Goal: Task Accomplishment & Management: Use online tool/utility

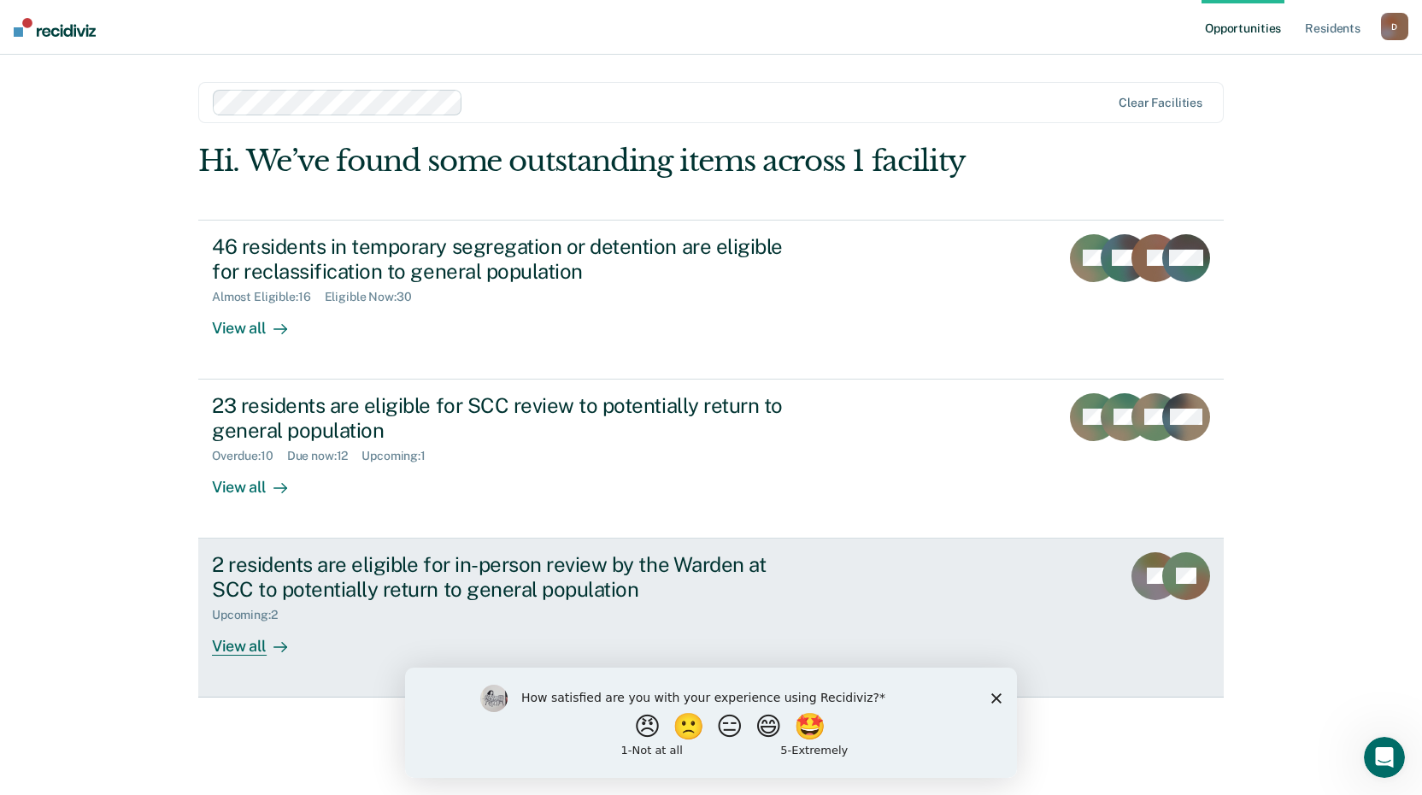
click at [254, 641] on div "View all" at bounding box center [260, 638] width 96 height 33
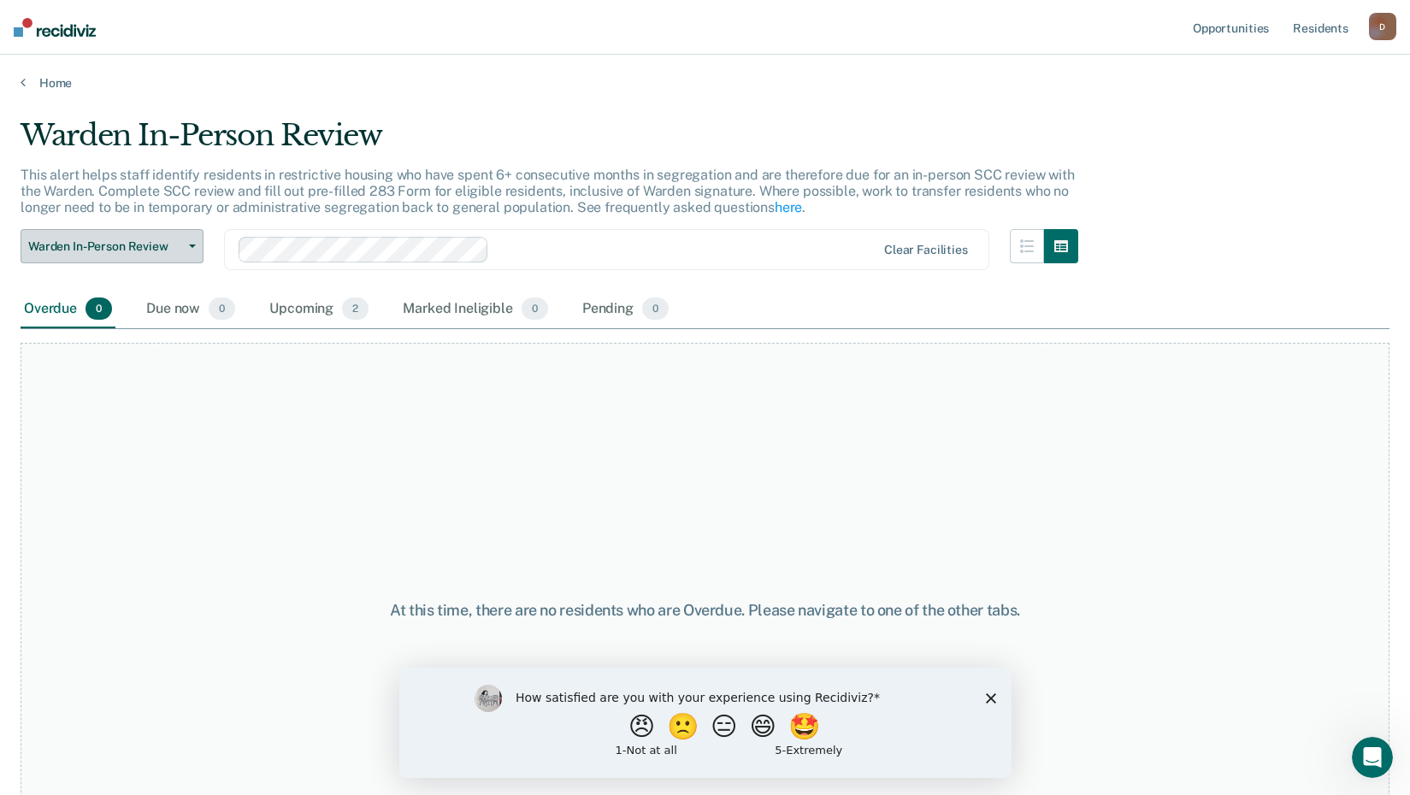
click at [109, 247] on span "Warden In-Person Review" at bounding box center [105, 246] width 154 height 15
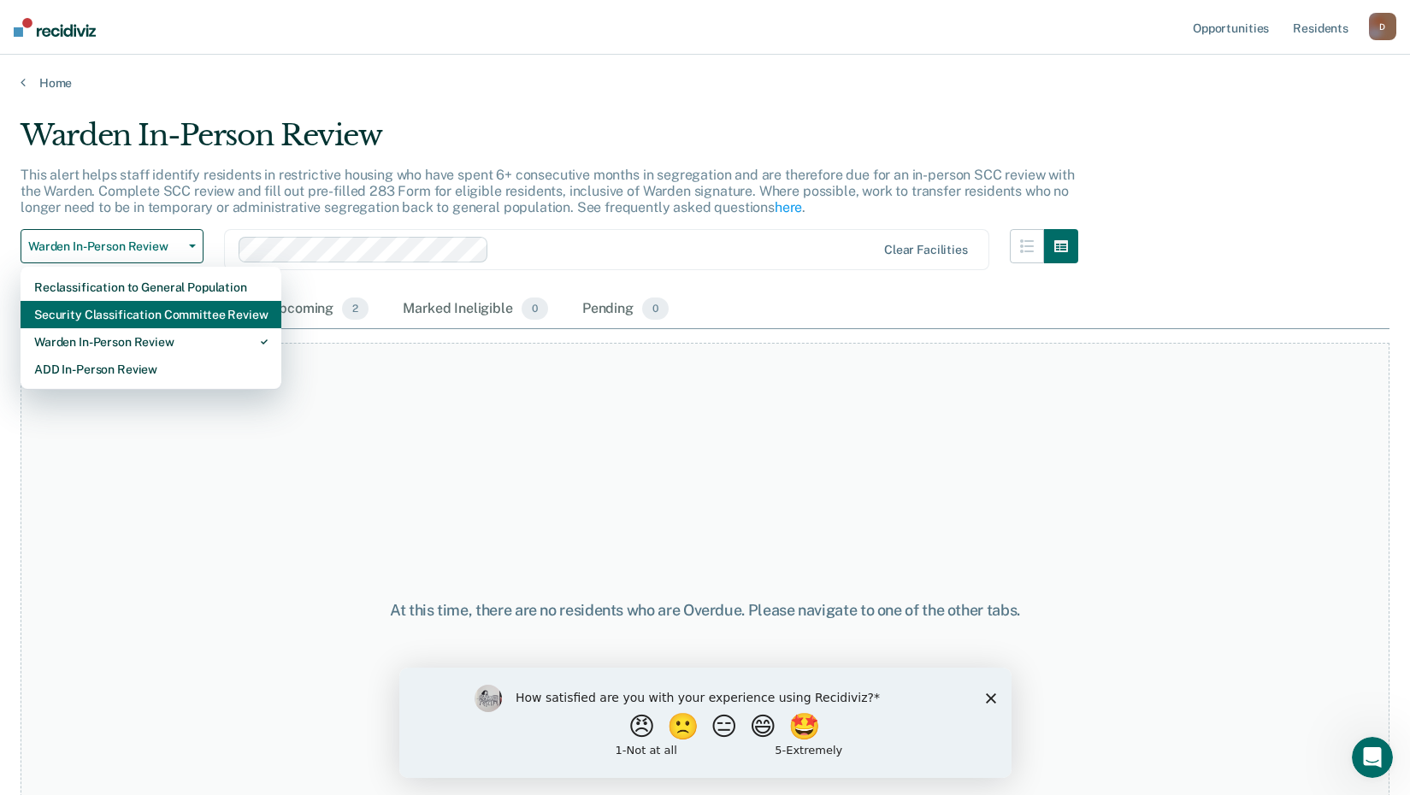
click at [118, 312] on div "Security Classification Committee Review" at bounding box center [150, 314] width 233 height 27
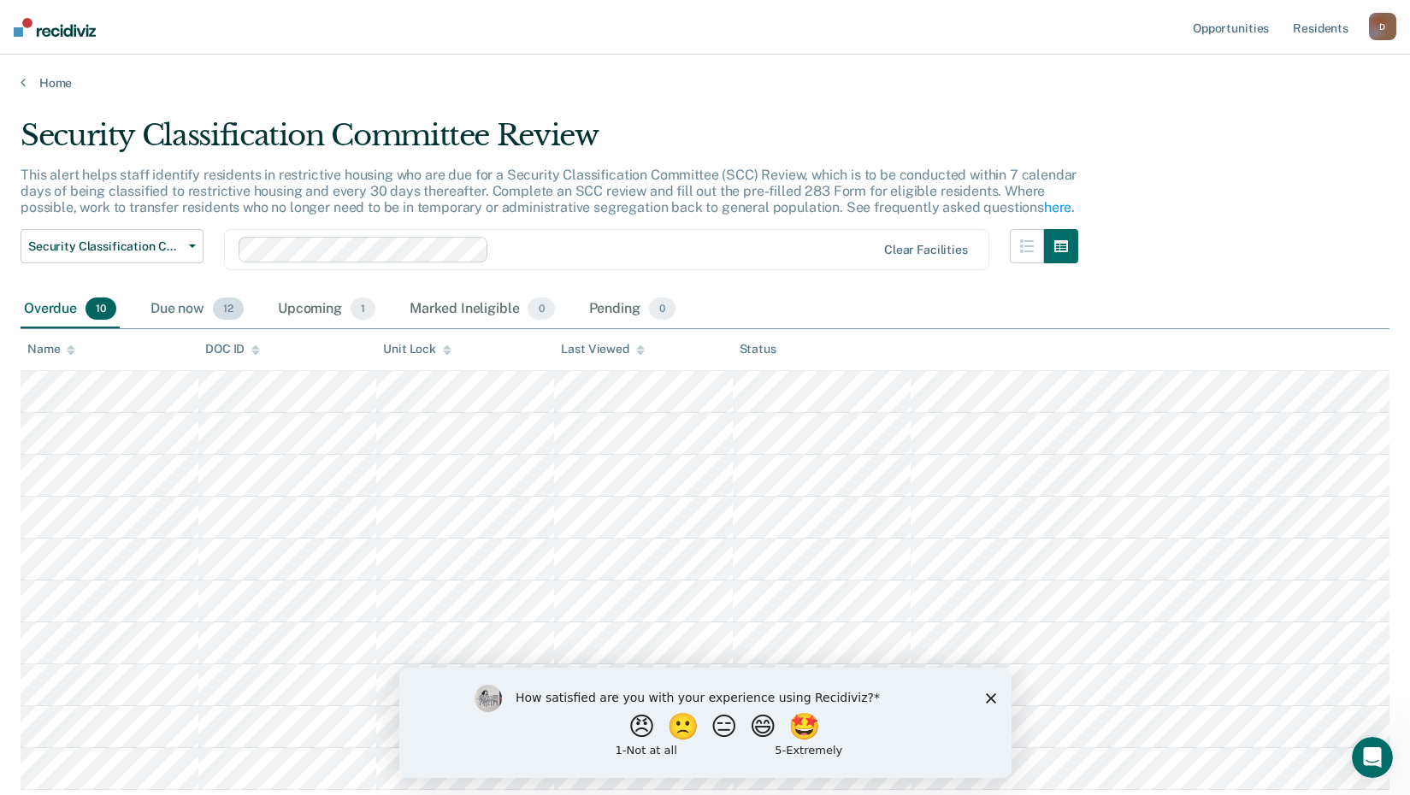
click at [221, 315] on span "12" at bounding box center [228, 308] width 31 height 22
click at [47, 309] on div "Overdue 10" at bounding box center [70, 310] width 99 height 38
click at [61, 308] on div "Overdue 10" at bounding box center [70, 310] width 99 height 38
click at [44, 75] on link "Home" at bounding box center [705, 82] width 1369 height 15
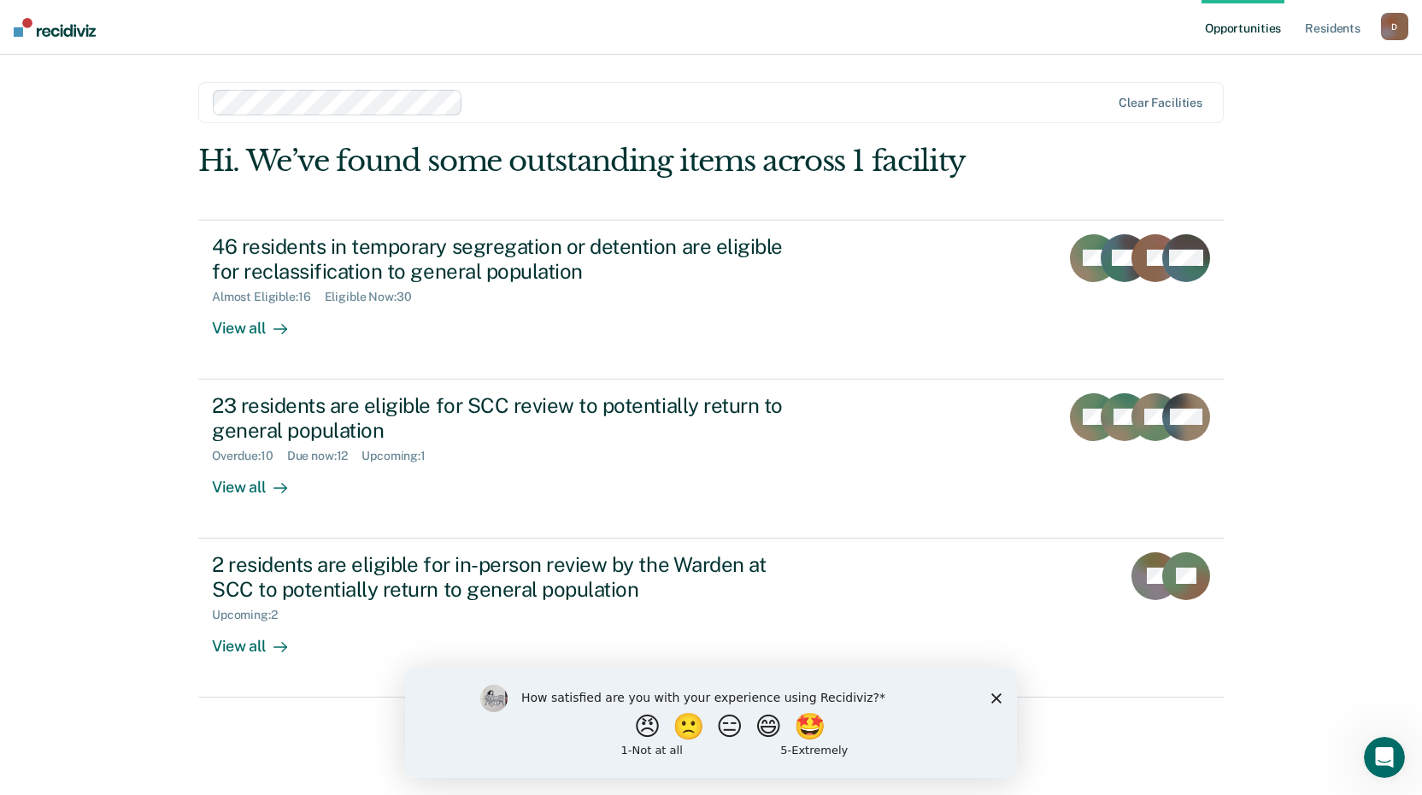
click at [999, 700] on polygon "Close survey" at bounding box center [997, 697] width 10 height 10
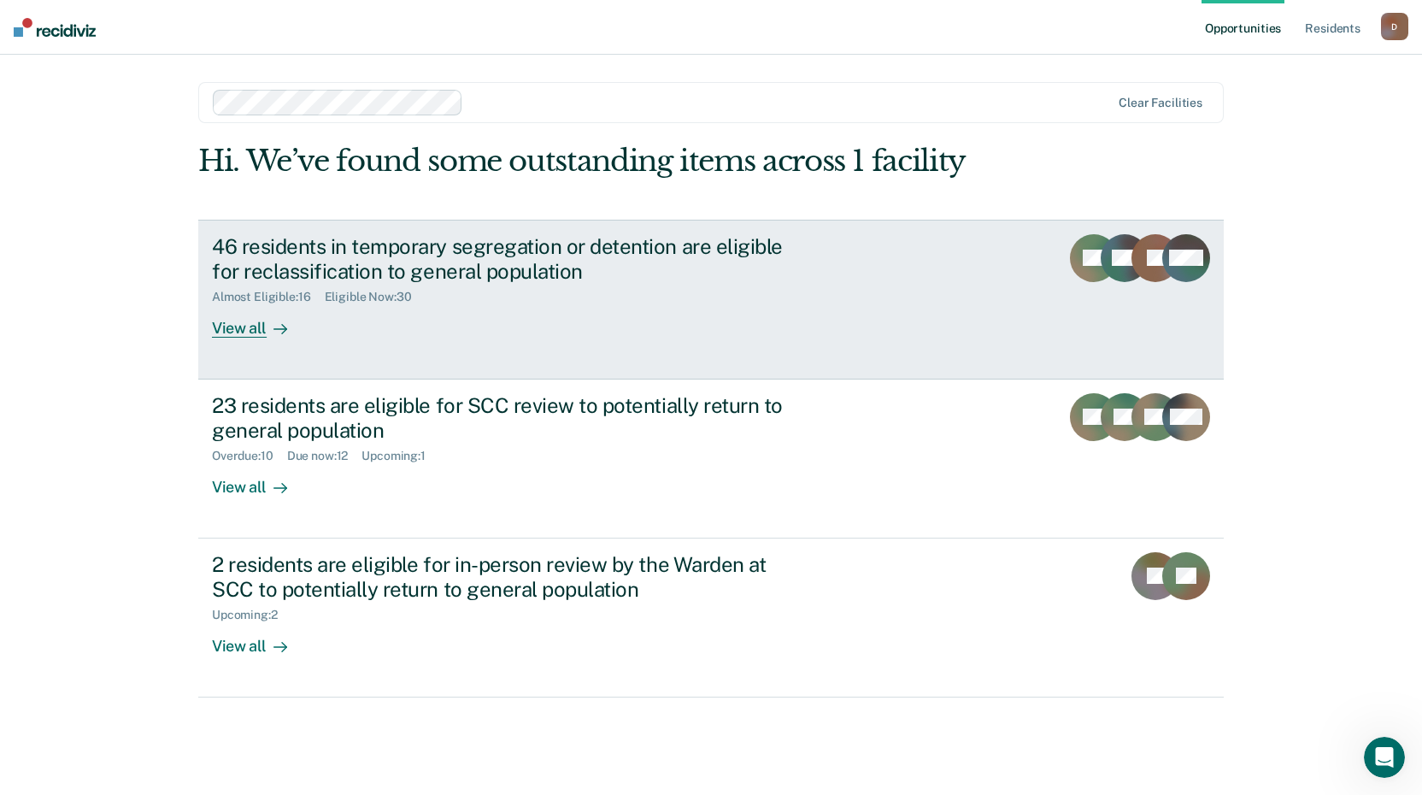
click at [262, 327] on div "View all" at bounding box center [260, 320] width 96 height 33
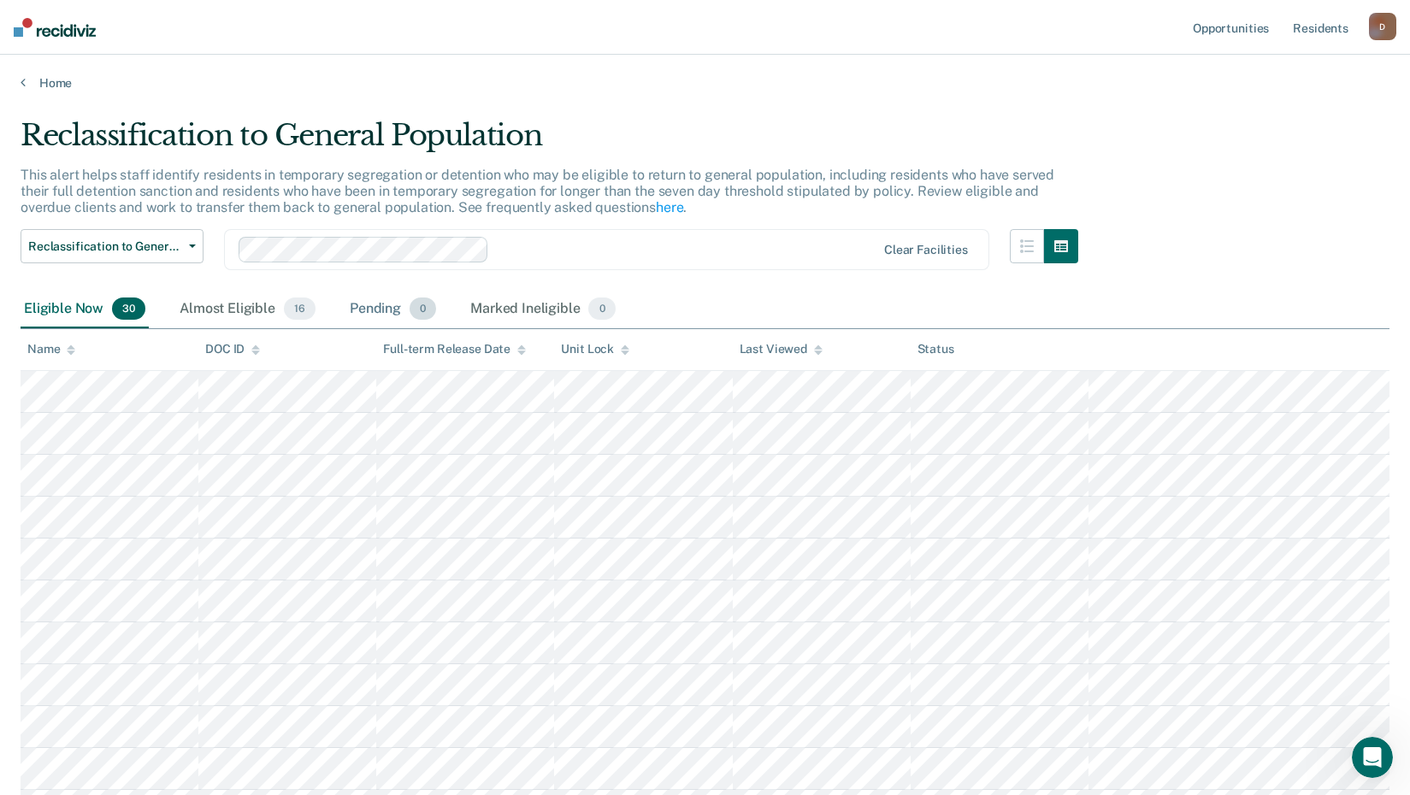
click at [390, 312] on div "Pending 0" at bounding box center [392, 310] width 93 height 38
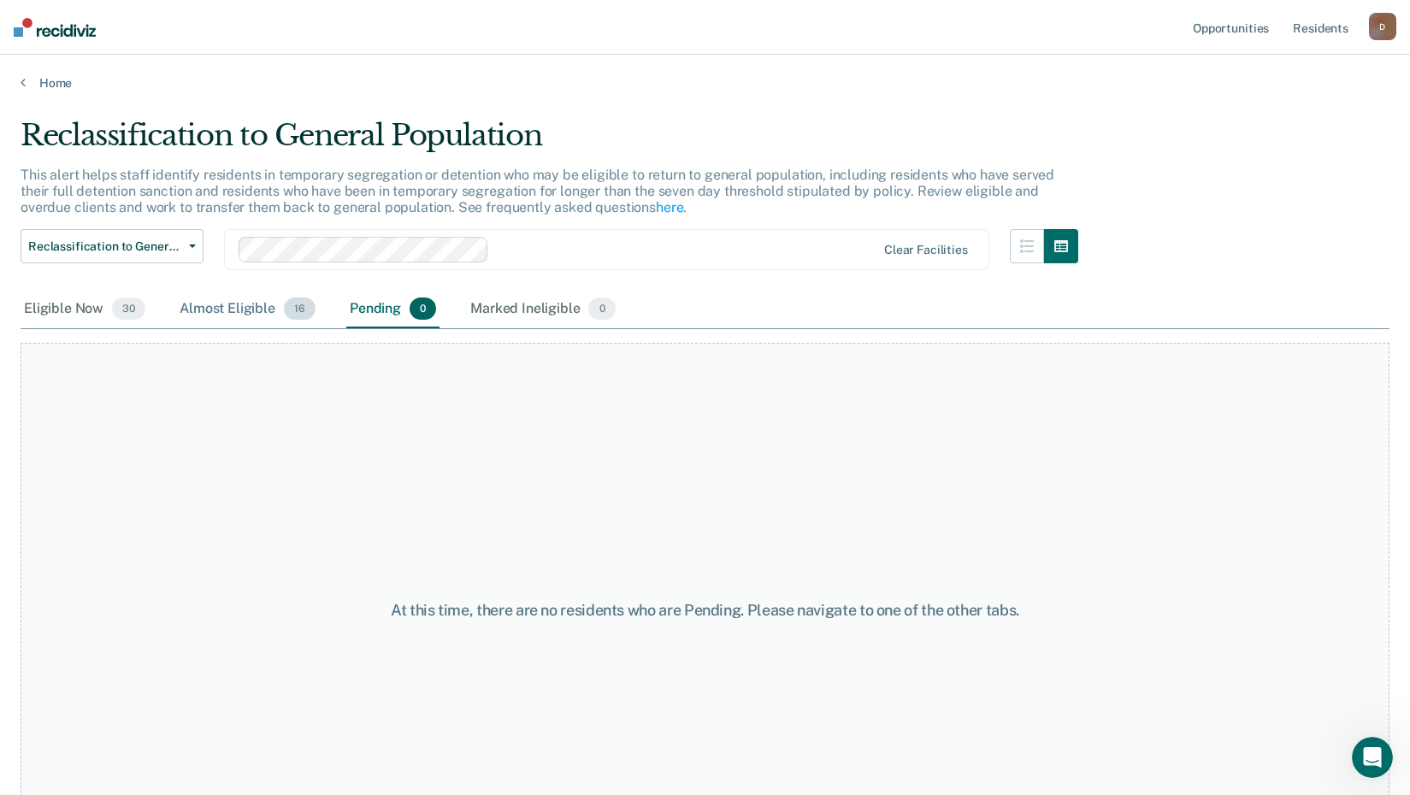
click at [226, 307] on div "Almost Eligible 16" at bounding box center [247, 310] width 143 height 38
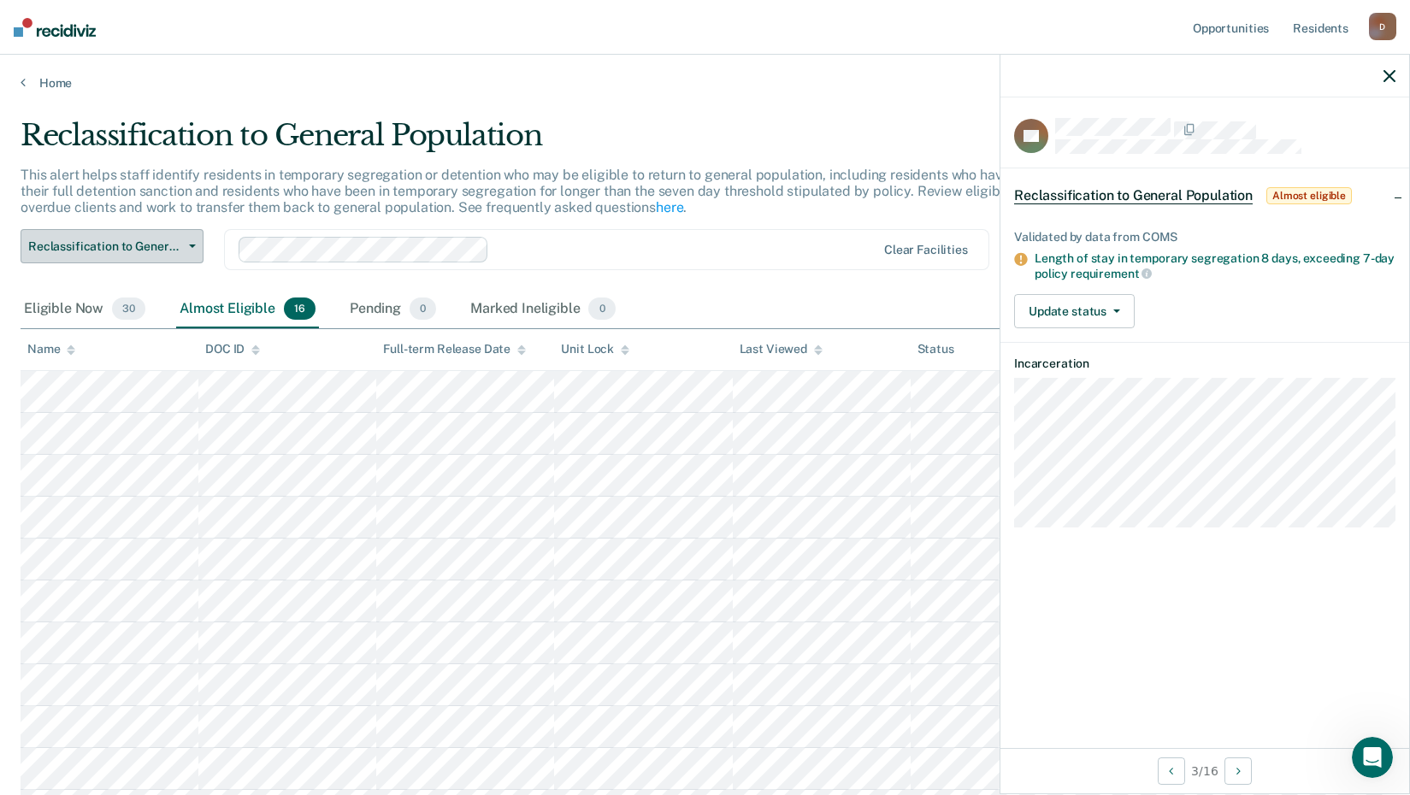
click at [91, 248] on span "Reclassification to General Population" at bounding box center [105, 246] width 154 height 15
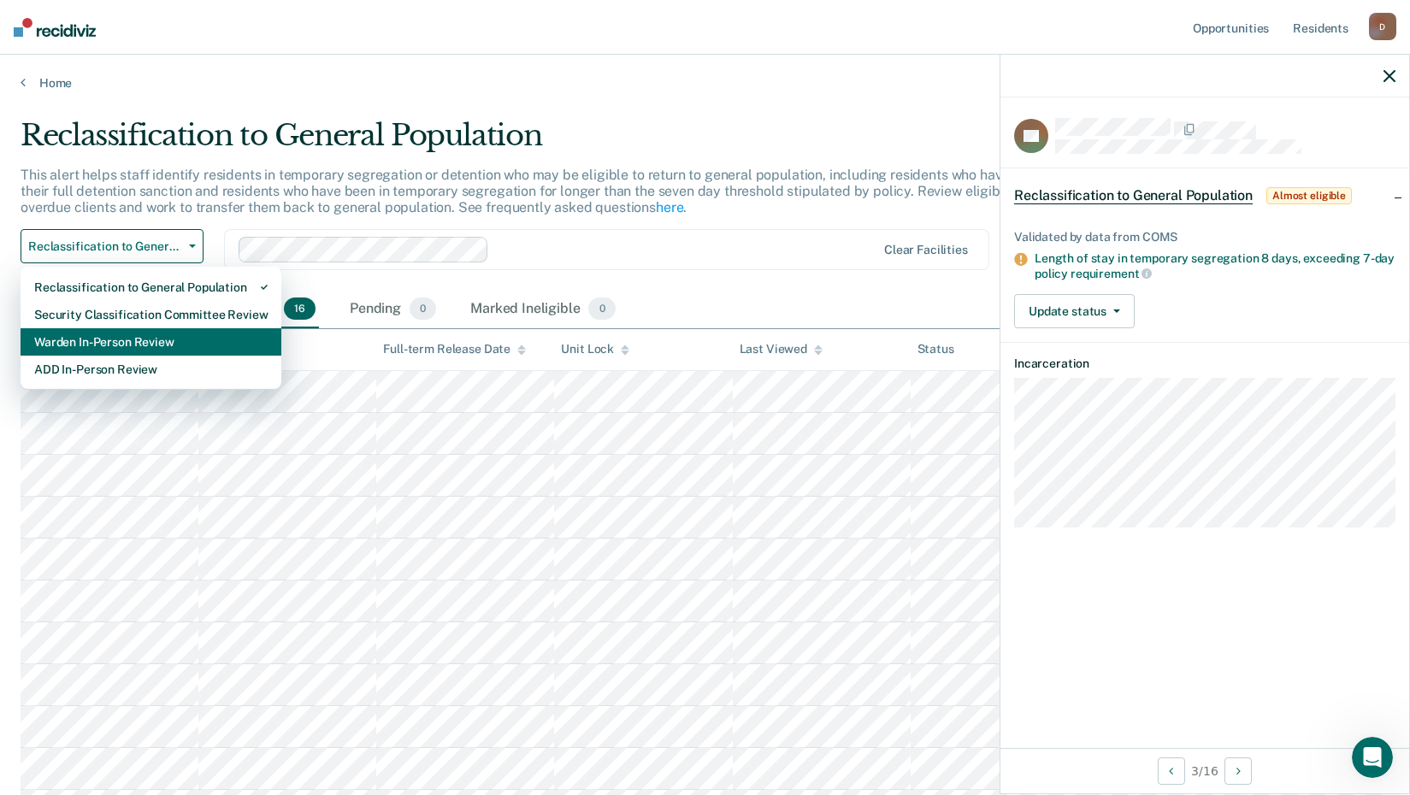
click at [91, 349] on div "Warden In-Person Review" at bounding box center [150, 341] width 233 height 27
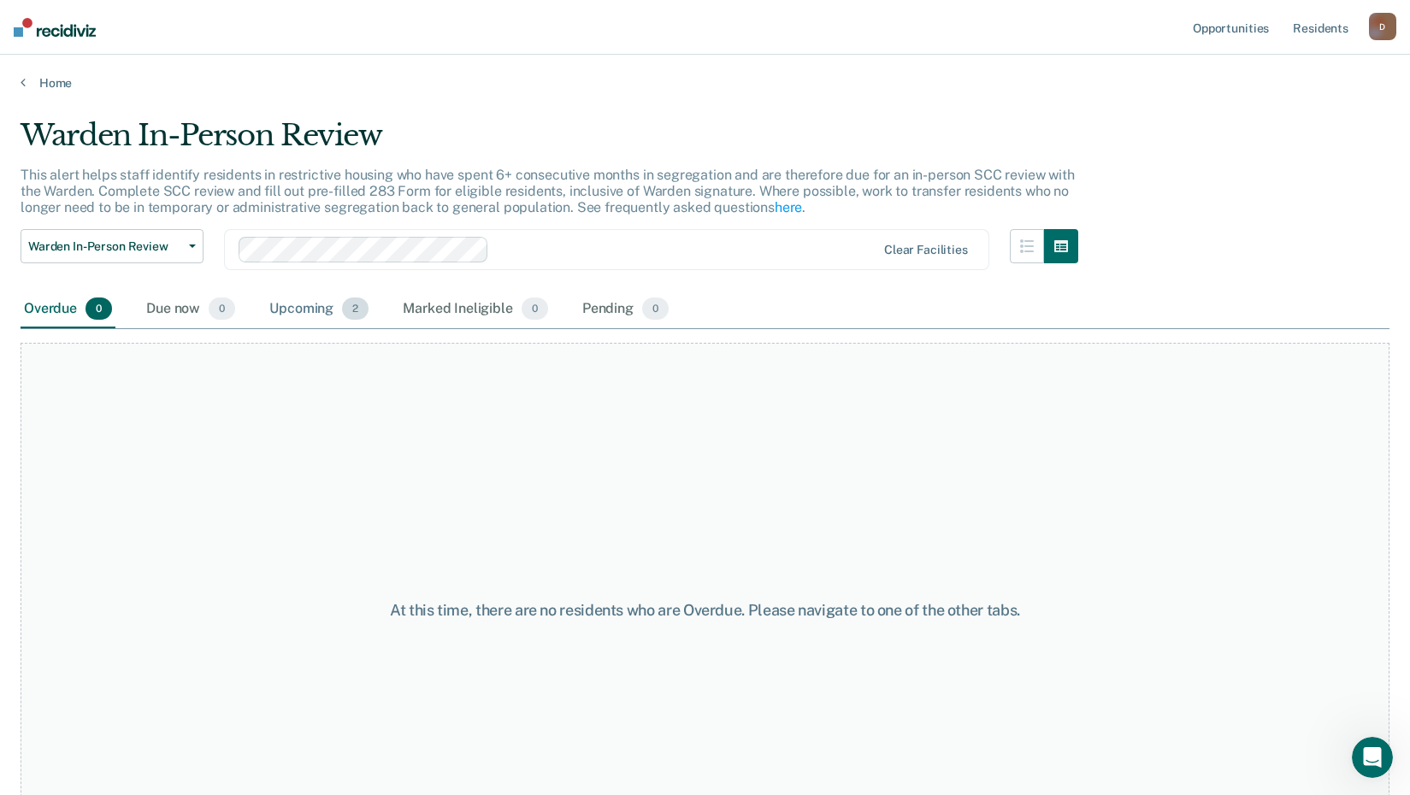
click at [324, 311] on div "Upcoming 2" at bounding box center [319, 310] width 106 height 38
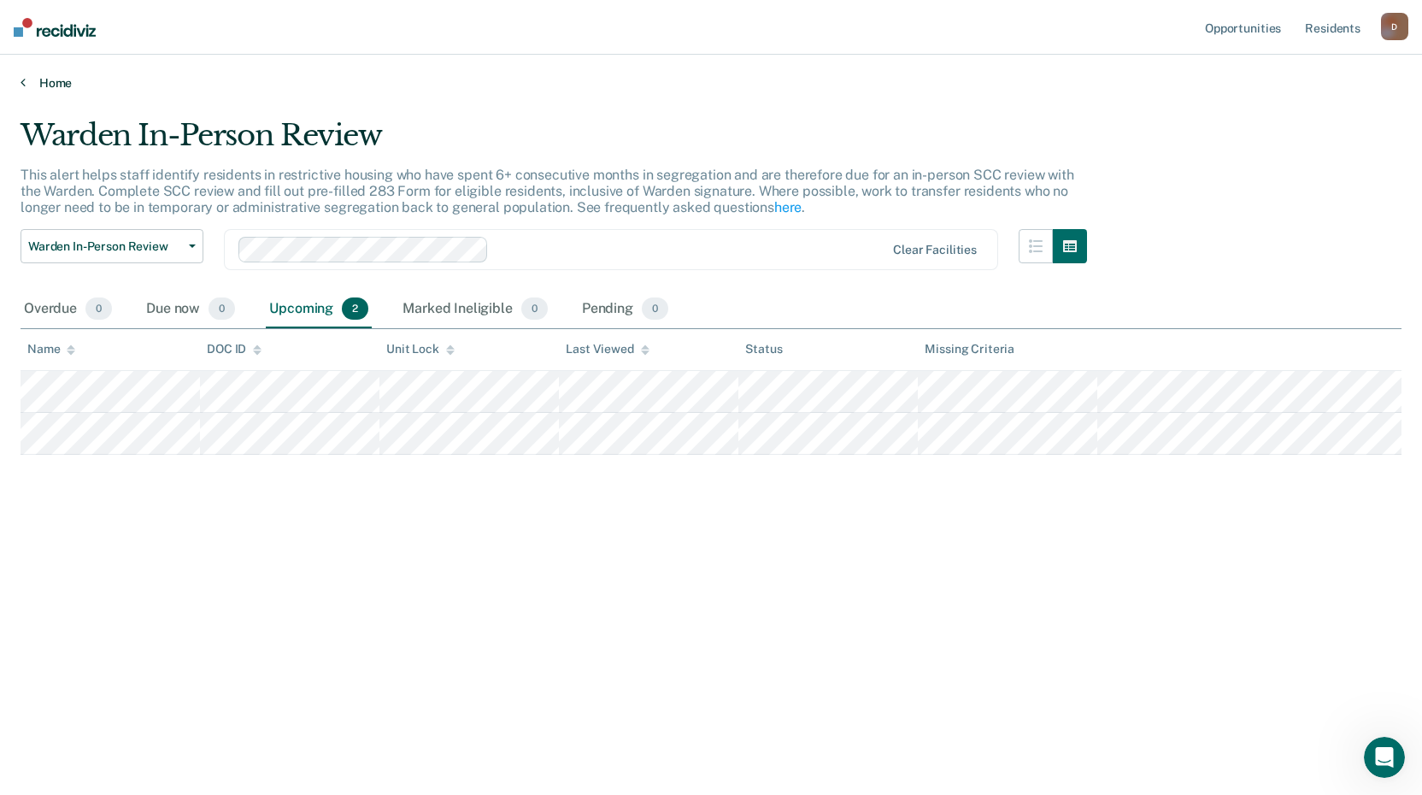
click at [39, 81] on link "Home" at bounding box center [711, 82] width 1381 height 15
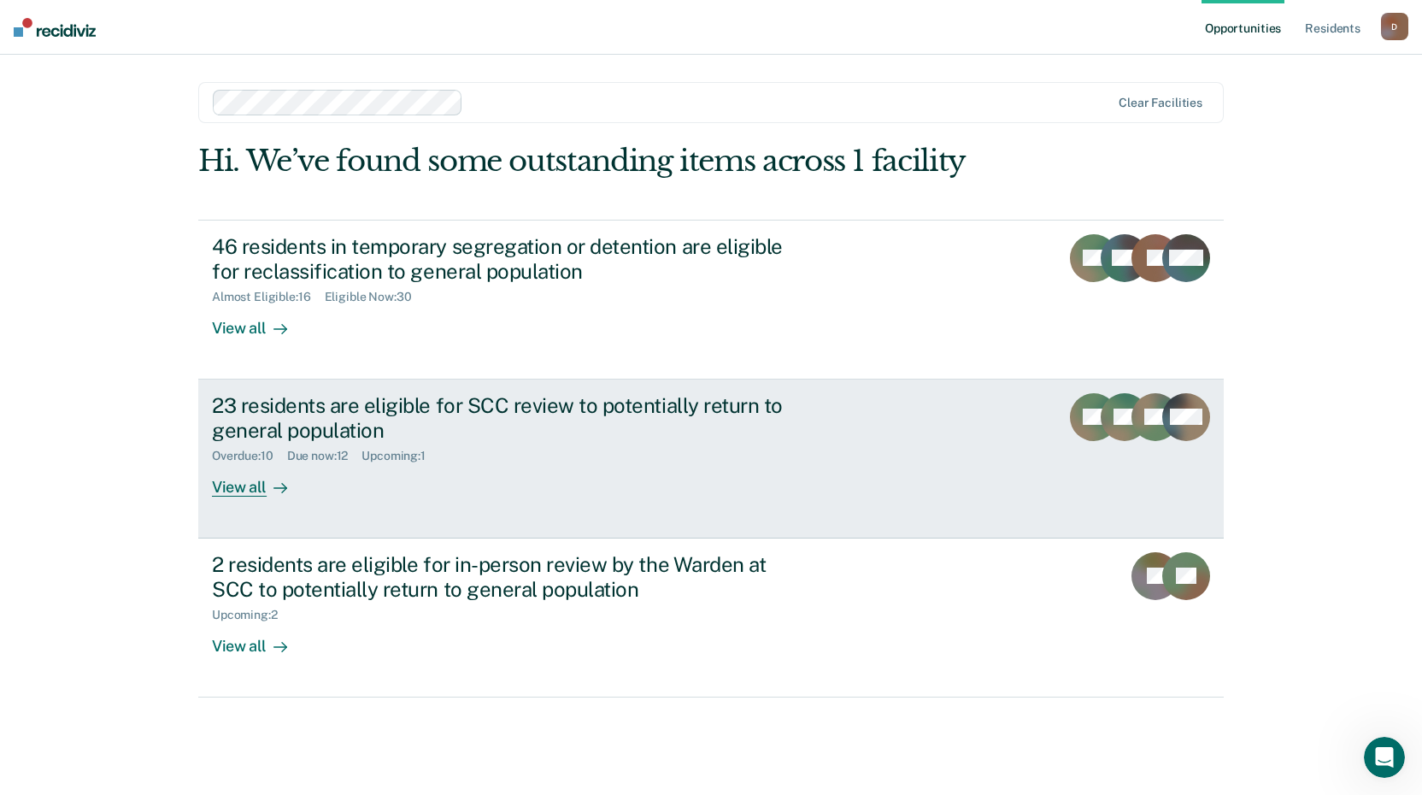
click at [267, 487] on div at bounding box center [277, 487] width 21 height 20
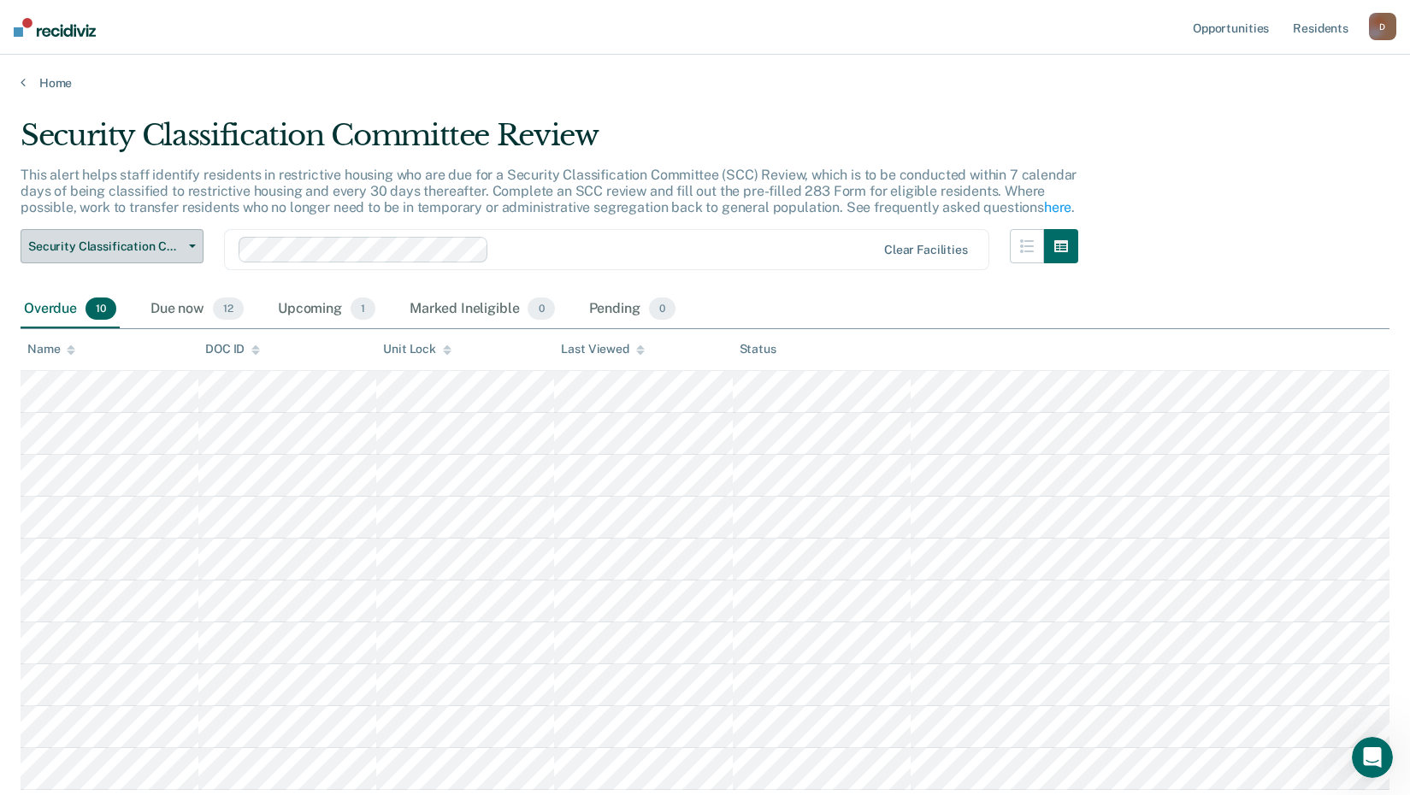
click at [189, 243] on button "Security Classification Committee Review" at bounding box center [112, 246] width 183 height 34
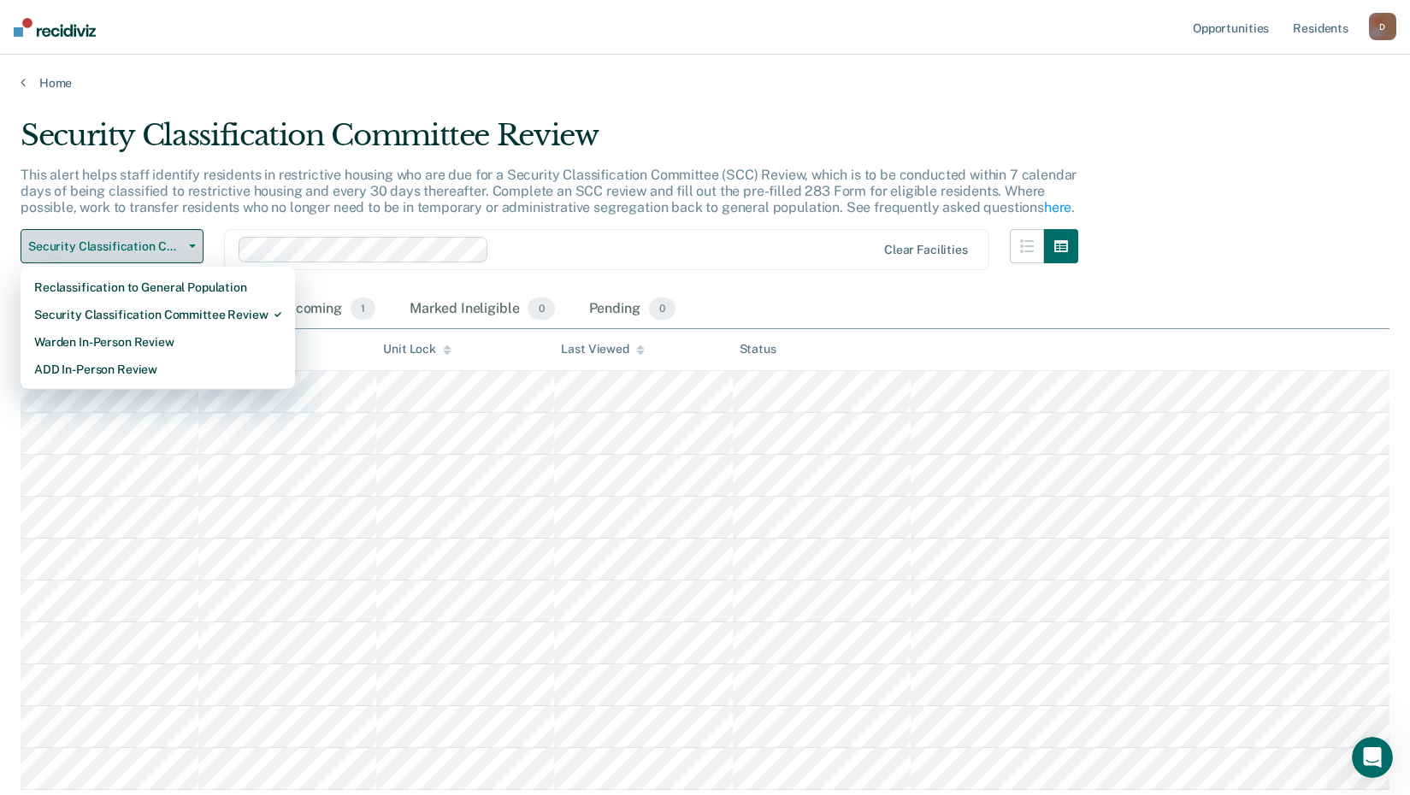
click at [187, 242] on button "Security Classification Committee Review" at bounding box center [112, 246] width 183 height 34
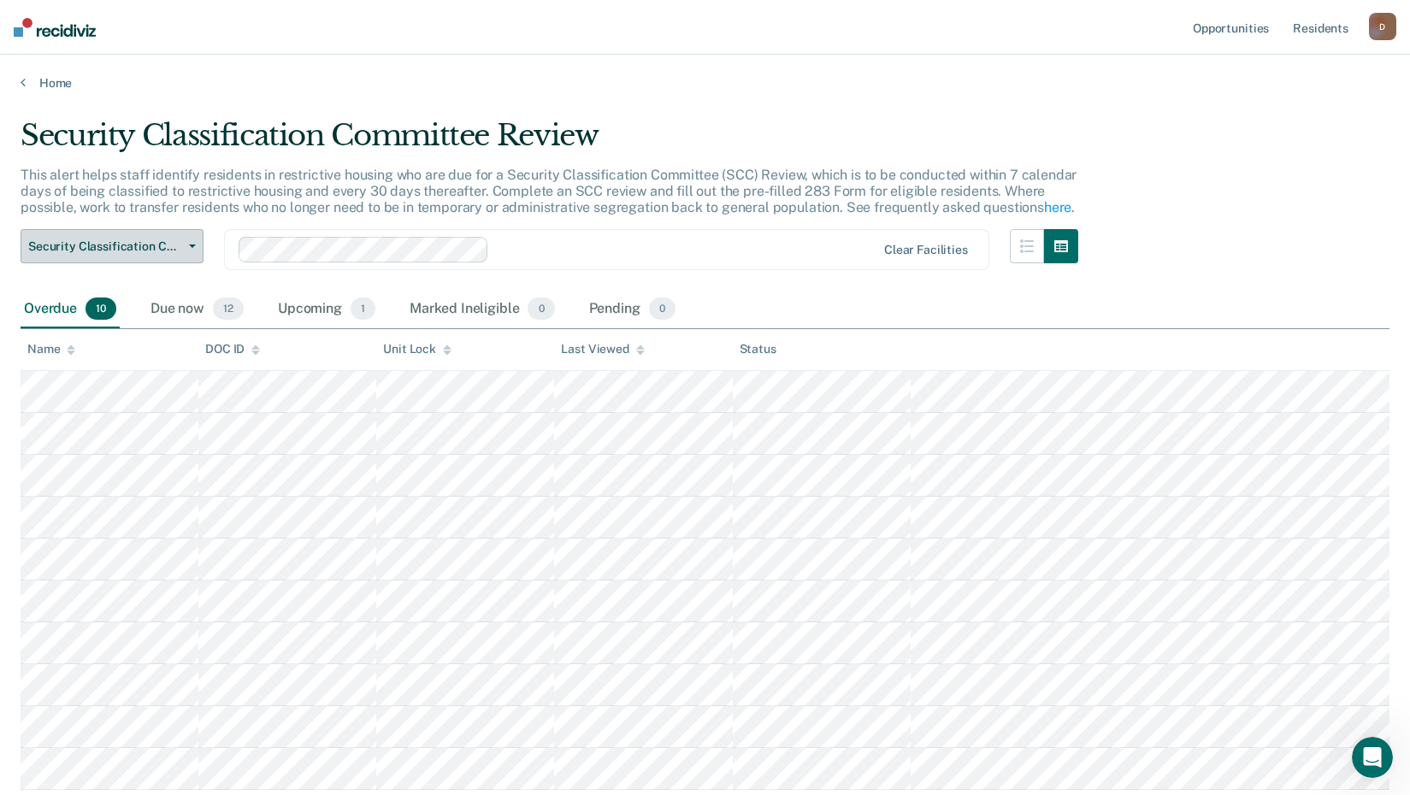
click at [187, 244] on button "Security Classification Committee Review" at bounding box center [112, 246] width 183 height 34
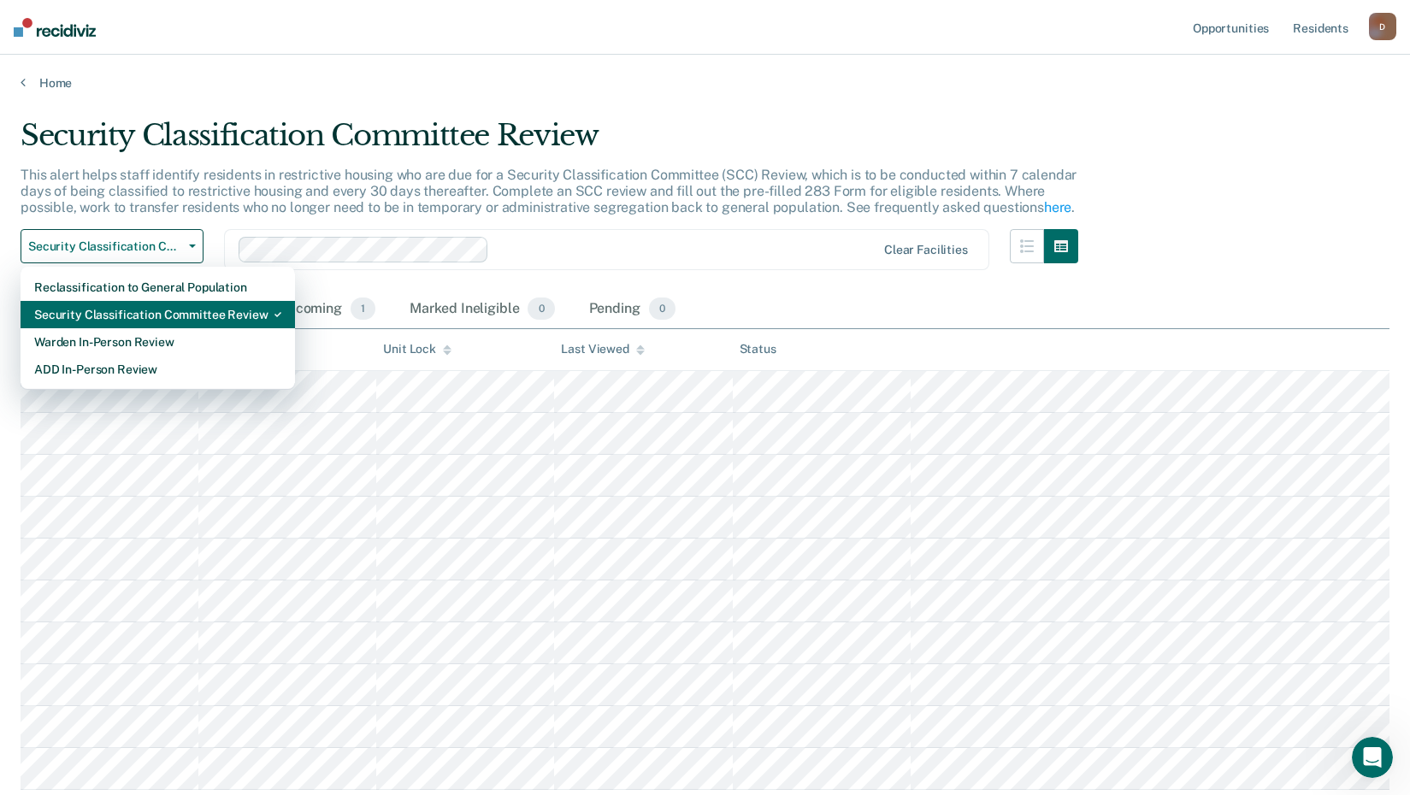
click at [132, 315] on div "Security Classification Committee Review" at bounding box center [157, 314] width 247 height 27
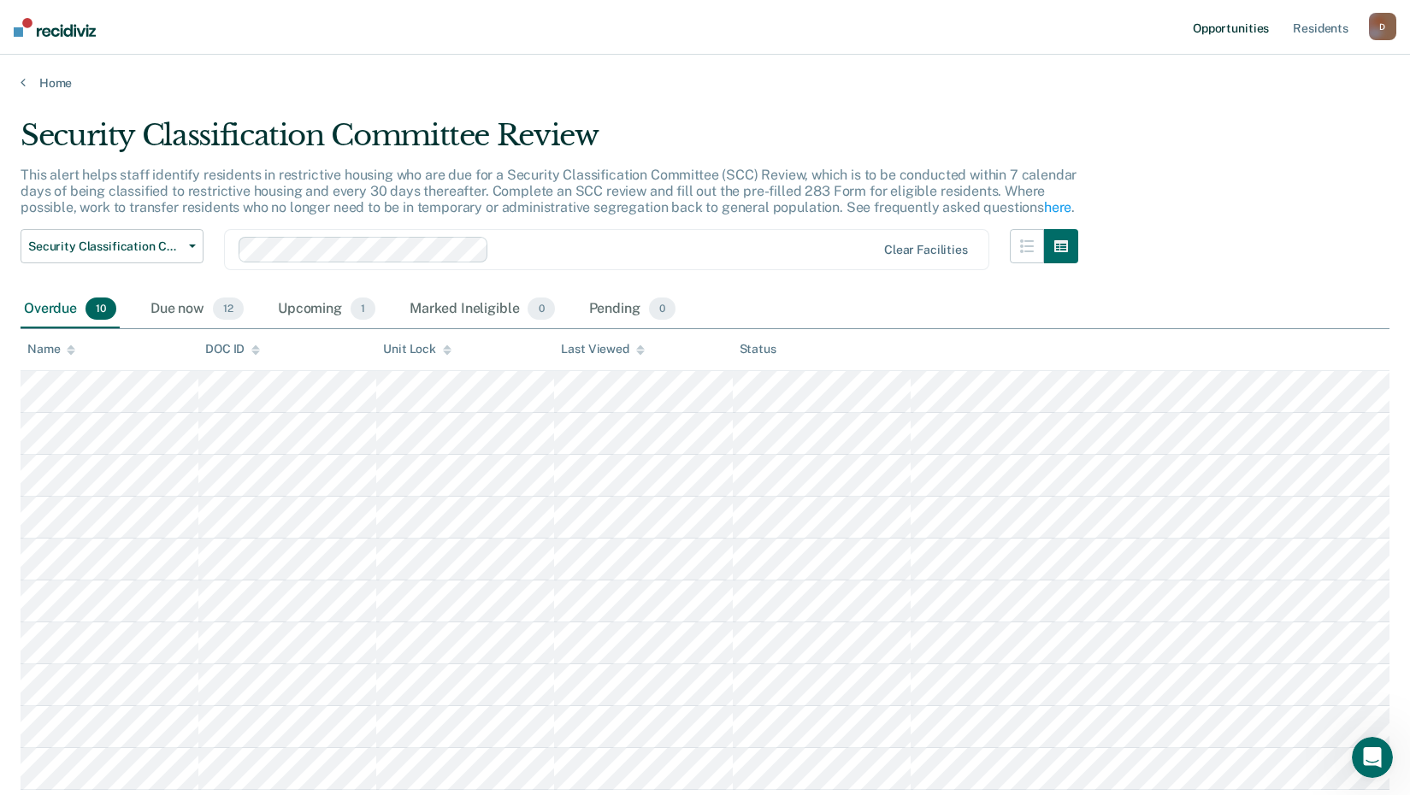
click at [1228, 24] on link "Opportunities" at bounding box center [1230, 27] width 83 height 55
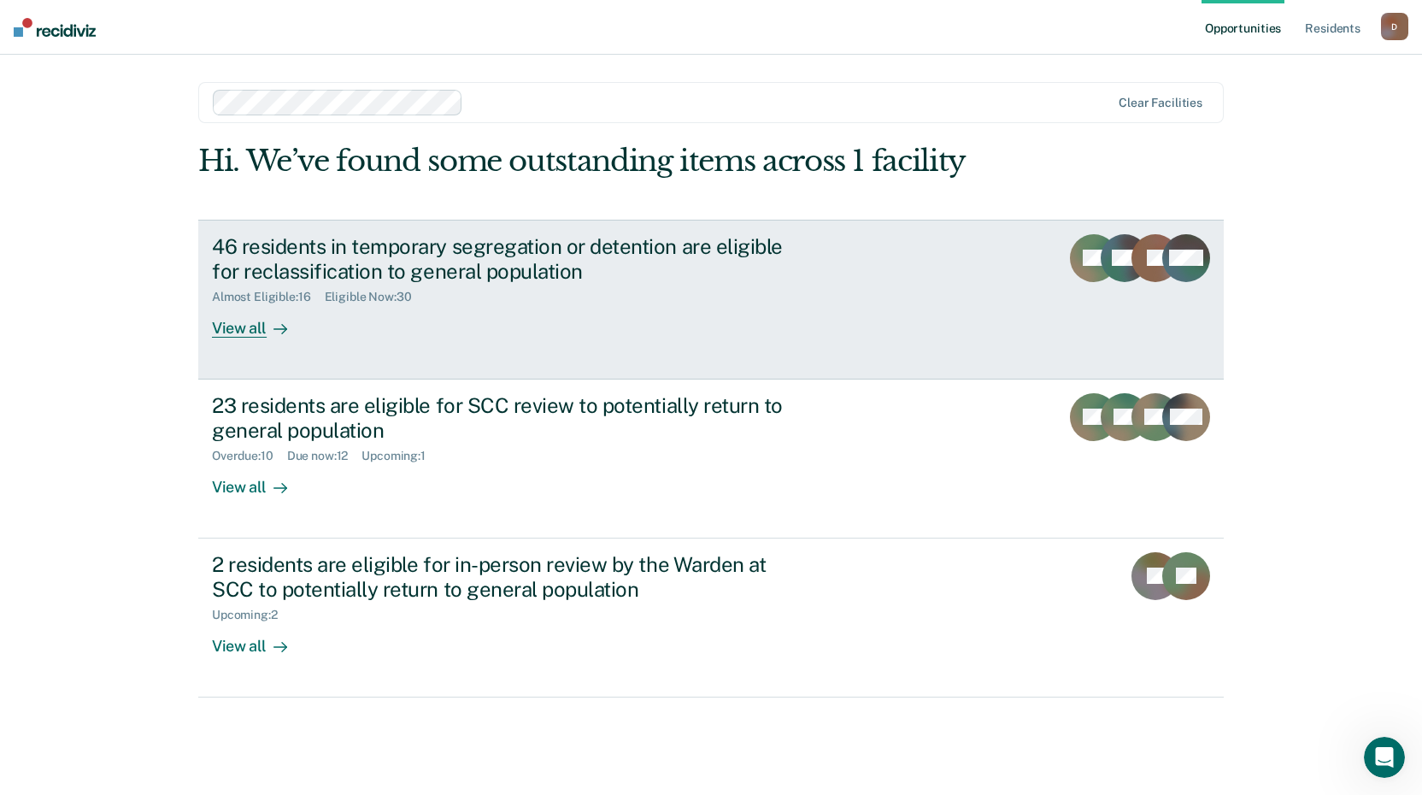
click at [256, 317] on div "View all" at bounding box center [260, 320] width 96 height 33
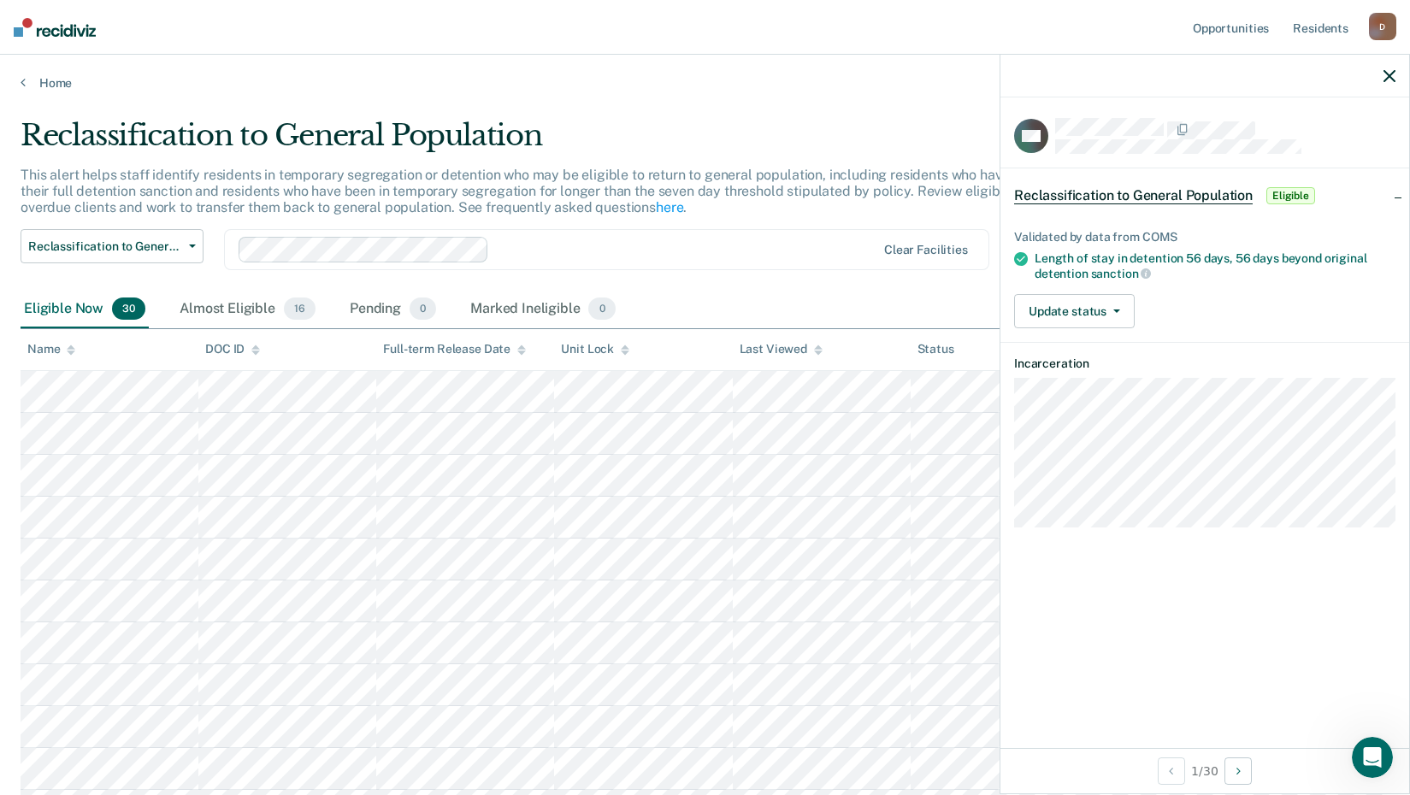
click at [1393, 197] on div "Reclassification to General Population Eligible" at bounding box center [1204, 195] width 409 height 55
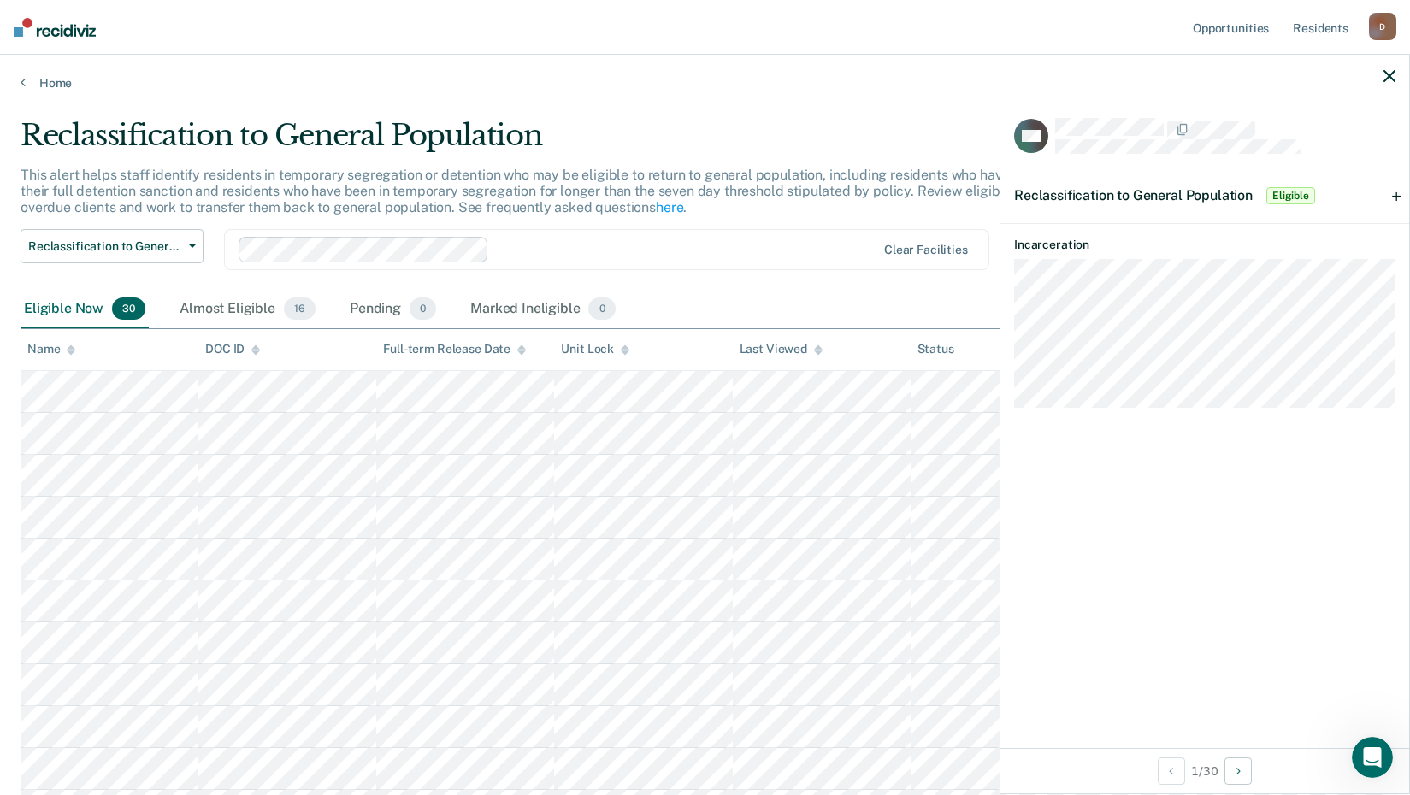
click at [1393, 197] on div "Reclassification to General Population Eligible" at bounding box center [1204, 195] width 409 height 55
